Goal: Transaction & Acquisition: Purchase product/service

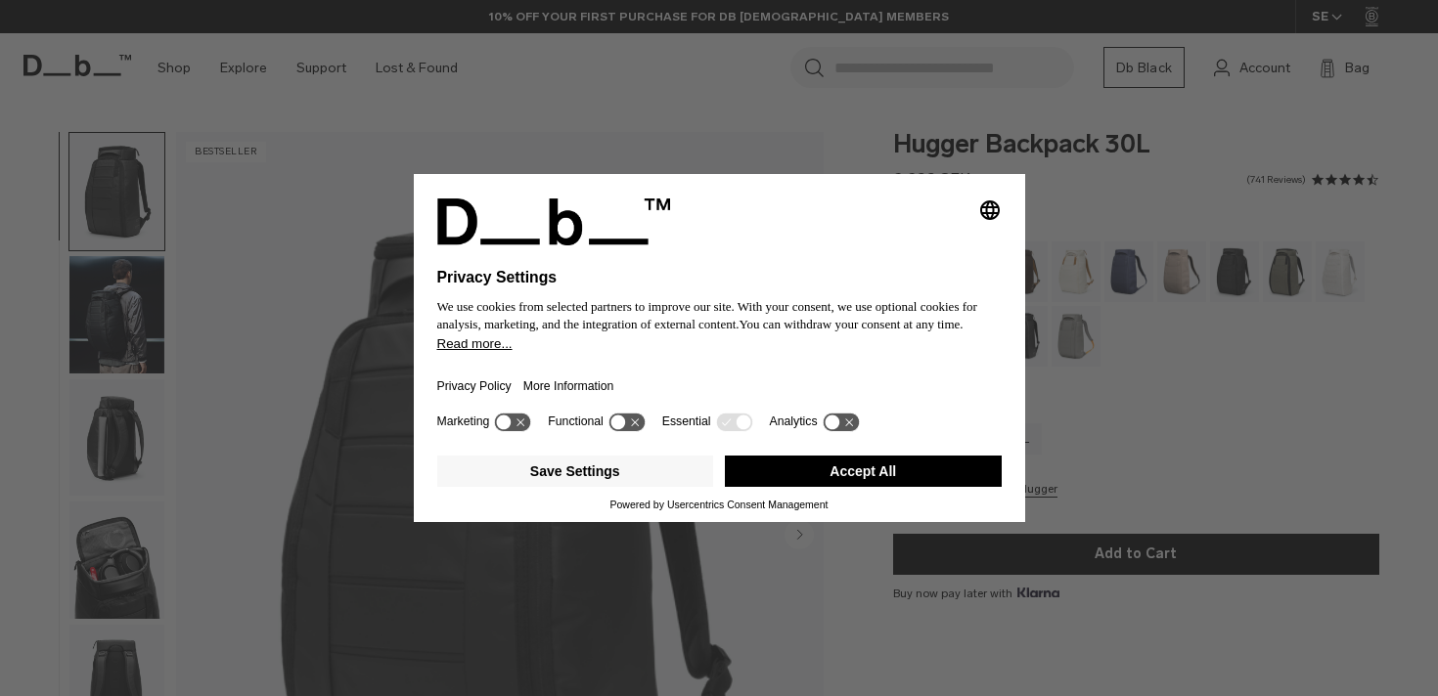
click at [837, 476] on button "Accept All" at bounding box center [863, 471] width 277 height 31
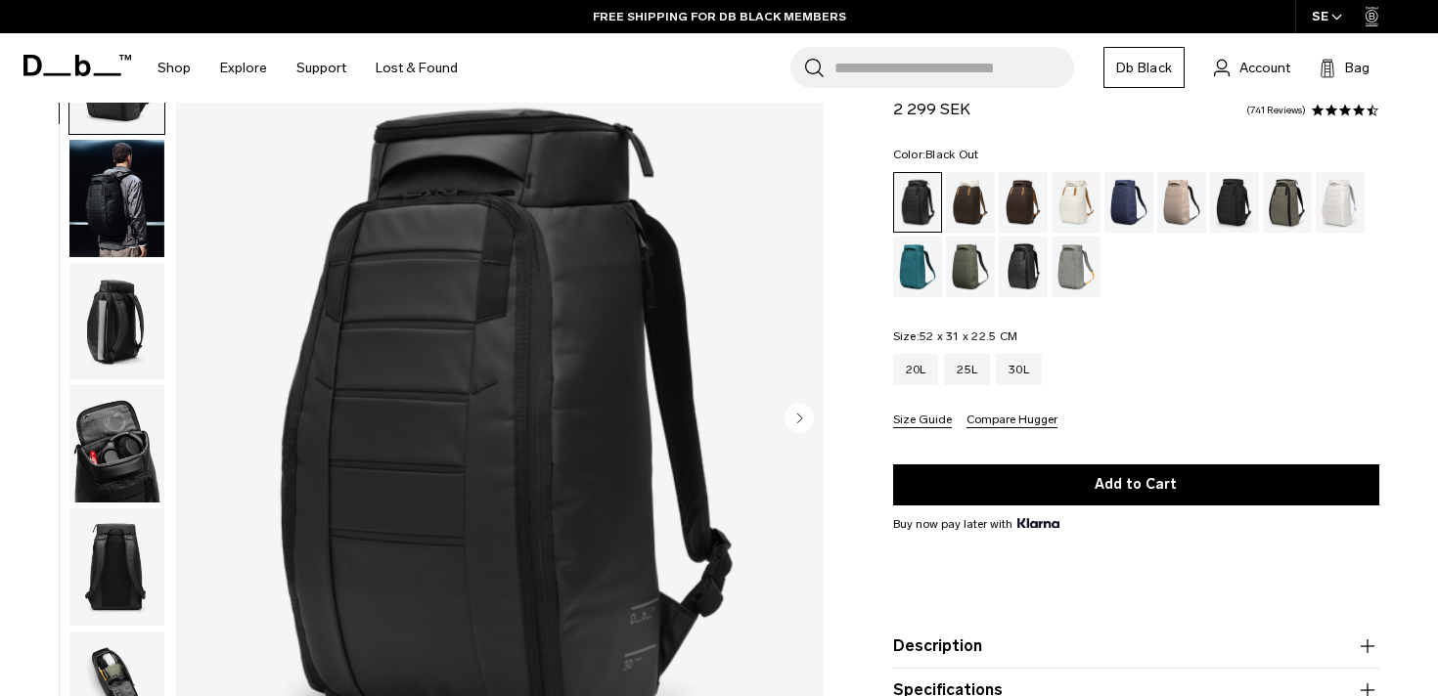
scroll to position [189, 0]
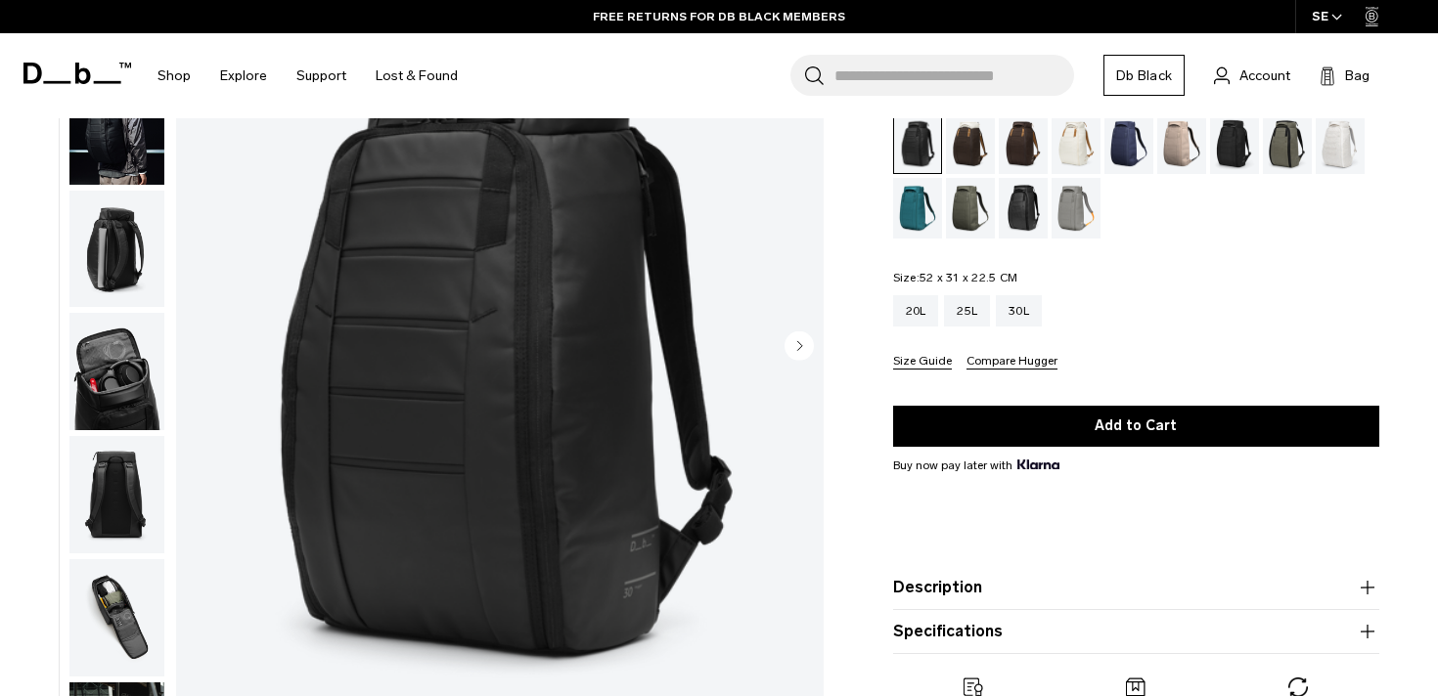
click at [126, 607] on img "button" at bounding box center [116, 617] width 95 height 117
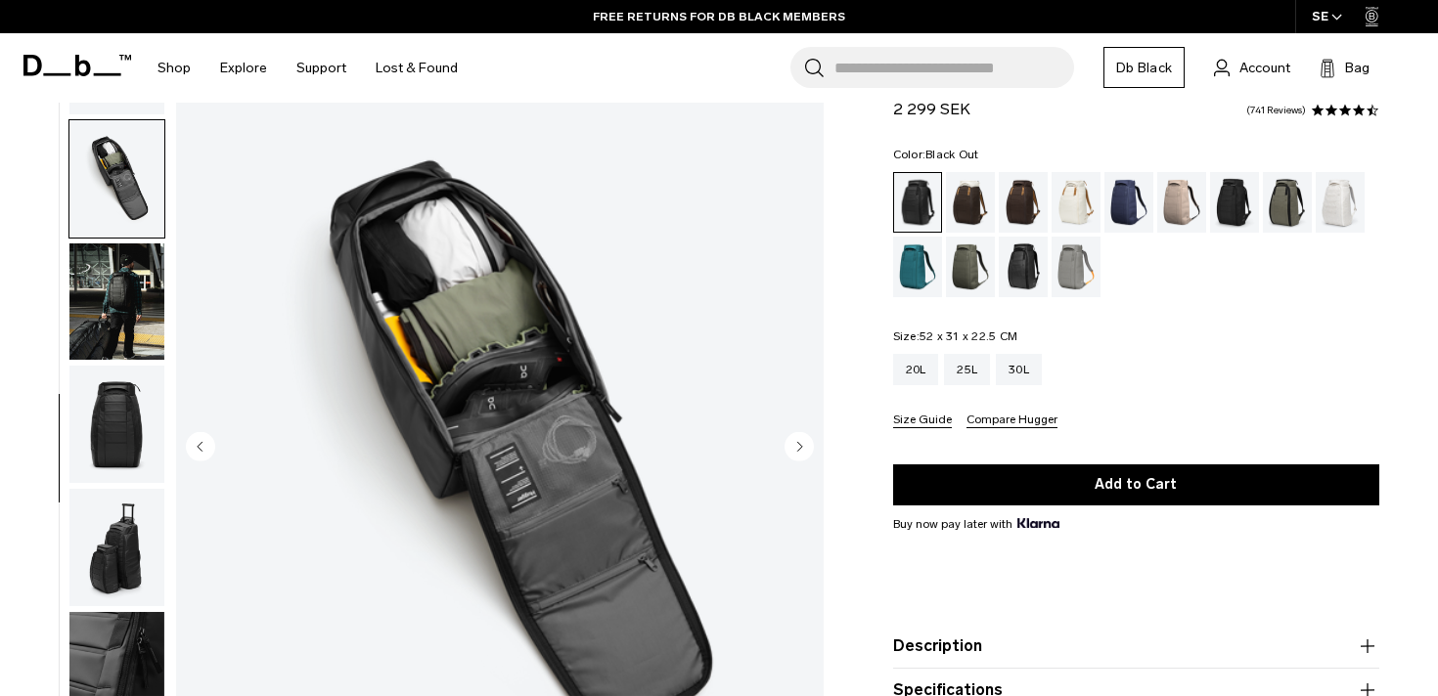
scroll to position [87, 0]
click at [1138, 199] on div "Blue Hour" at bounding box center [1129, 202] width 50 height 61
